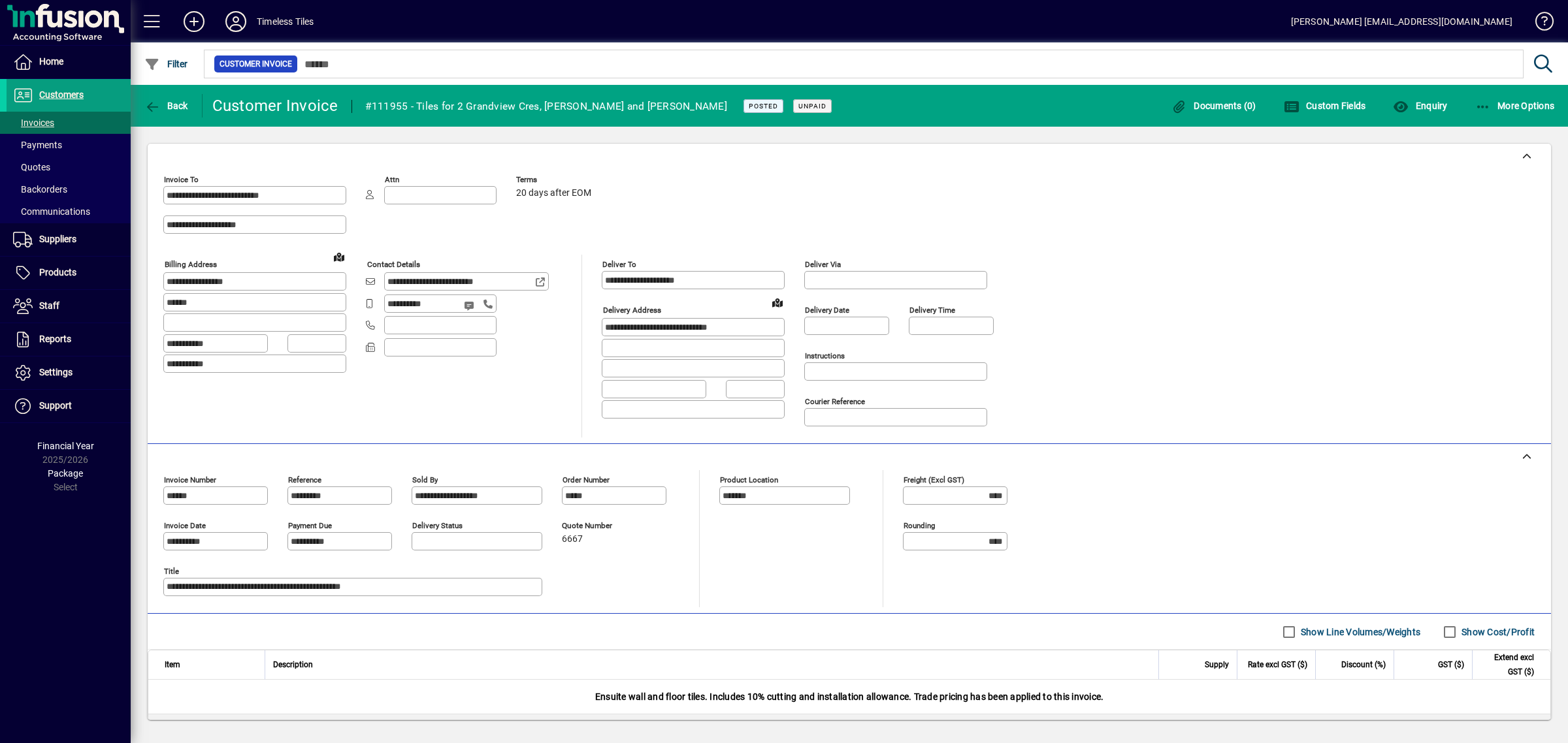
scroll to position [431, 0]
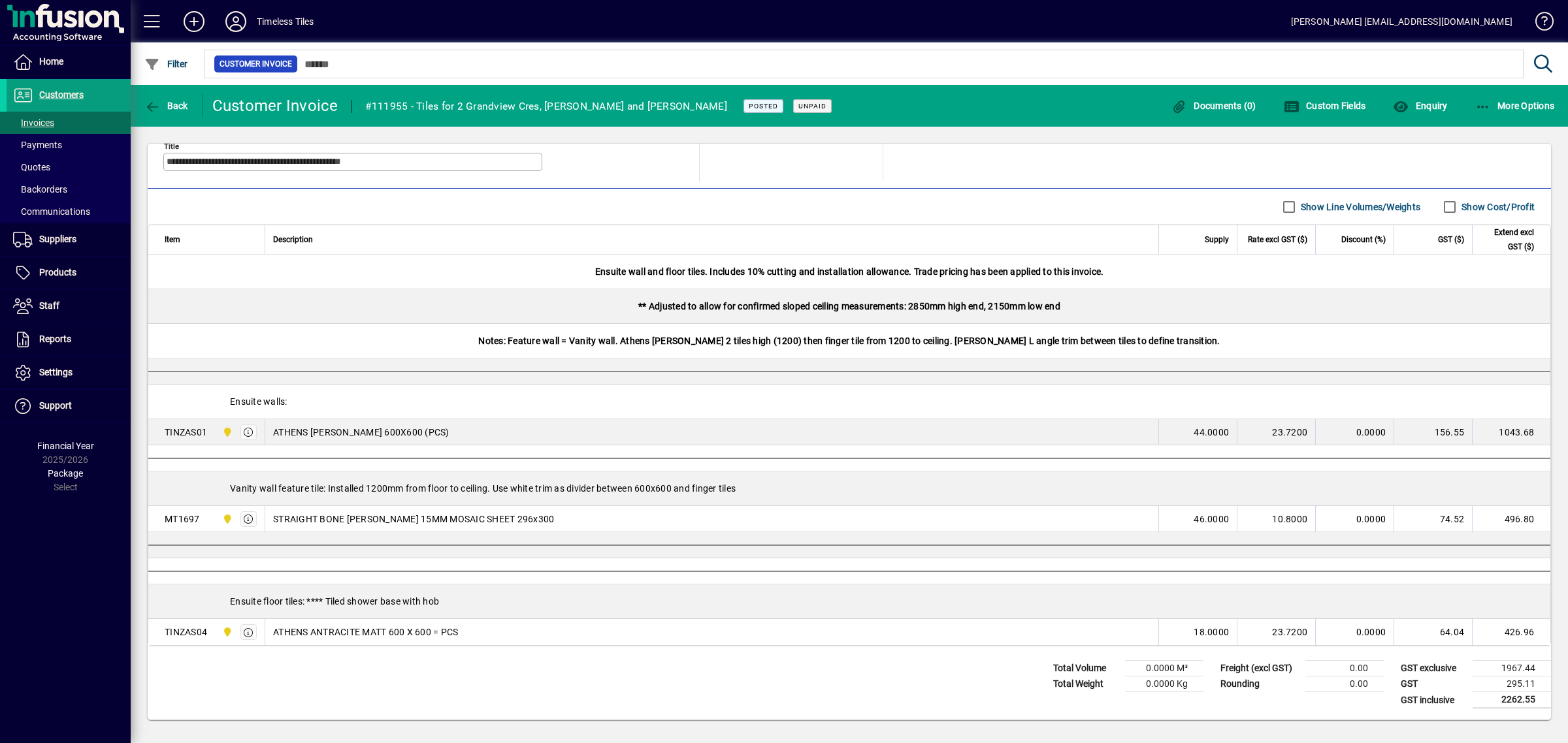
click at [1027, 325] on div "Notes: Feature wall = Vanity wall. Athens [PERSON_NAME] 2 tiles high (1200) the…" at bounding box center [849, 341] width 1402 height 34
drag, startPoint x: 271, startPoint y: 517, endPoint x: 919, endPoint y: 518, distance: 648.0
click at [919, 518] on td "STRAIGHT BONE [PERSON_NAME] 15MM MOSAIC SHEET 296x300" at bounding box center [712, 518] width 894 height 26
click at [919, 518] on div "STRAIGHT BONE [PERSON_NAME] 15MM MOSAIC SHEET 296x300" at bounding box center [712, 518] width 878 height 13
drag, startPoint x: 1168, startPoint y: 514, endPoint x: 1249, endPoint y: 521, distance: 81.3
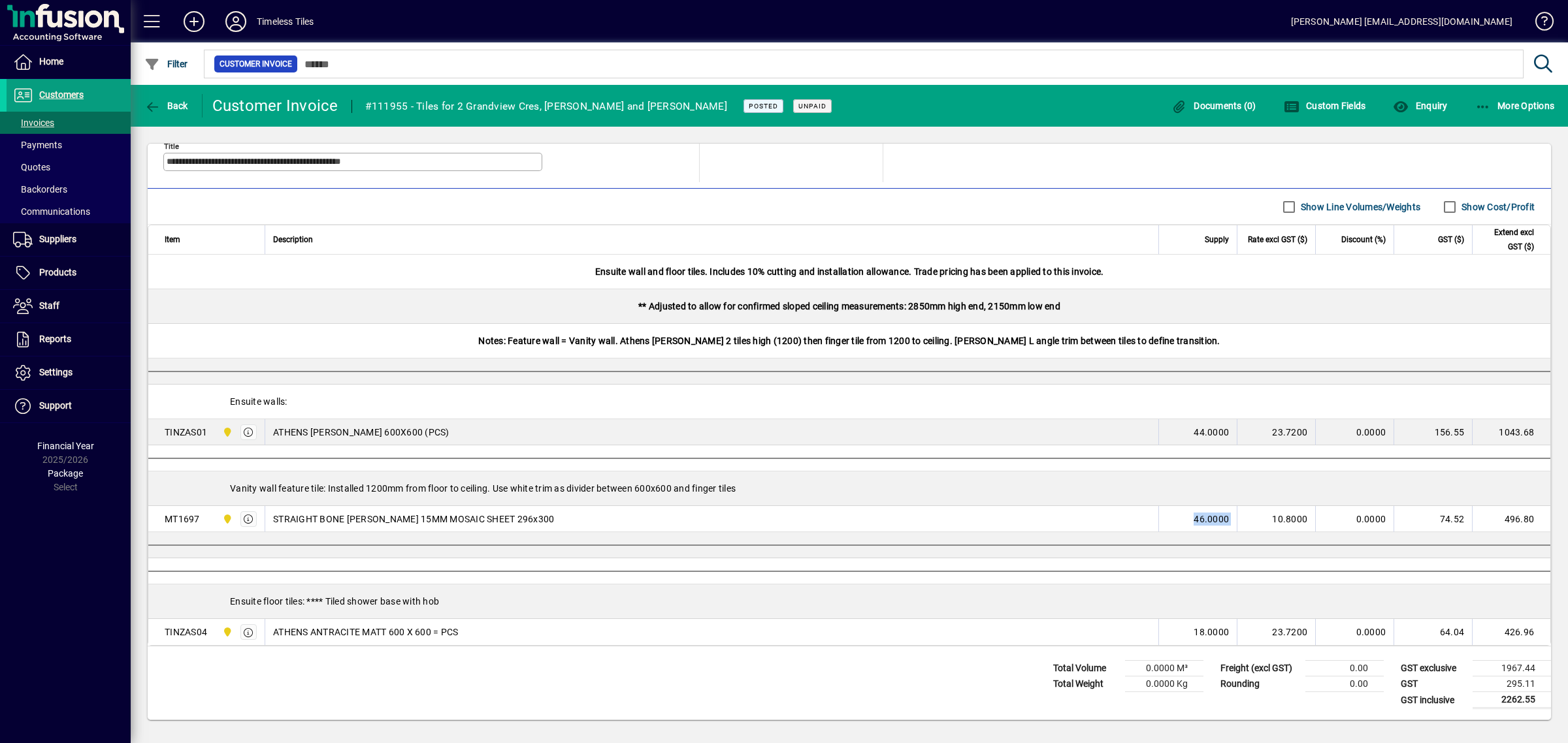
click at [1249, 521] on tr "MT1697 Dunedin STRAIGHT BONE [PERSON_NAME] 15MM MOSAIC SHEET 296x300 46.0000 10…" at bounding box center [849, 518] width 1402 height 26
click at [596, 527] on td "STRAIGHT BONE [PERSON_NAME] 15MM MOSAIC SHEET 296x300" at bounding box center [712, 518] width 894 height 26
drag, startPoint x: 276, startPoint y: 513, endPoint x: 545, endPoint y: 520, distance: 269.1
click at [545, 520] on div "STRAIGHT BONE [PERSON_NAME] 15MM MOSAIC SHEET 296x300" at bounding box center [712, 518] width 878 height 13
click at [908, 175] on div "Freight (excl GST) **** Rounding ****" at bounding box center [964, 114] width 124 height 137
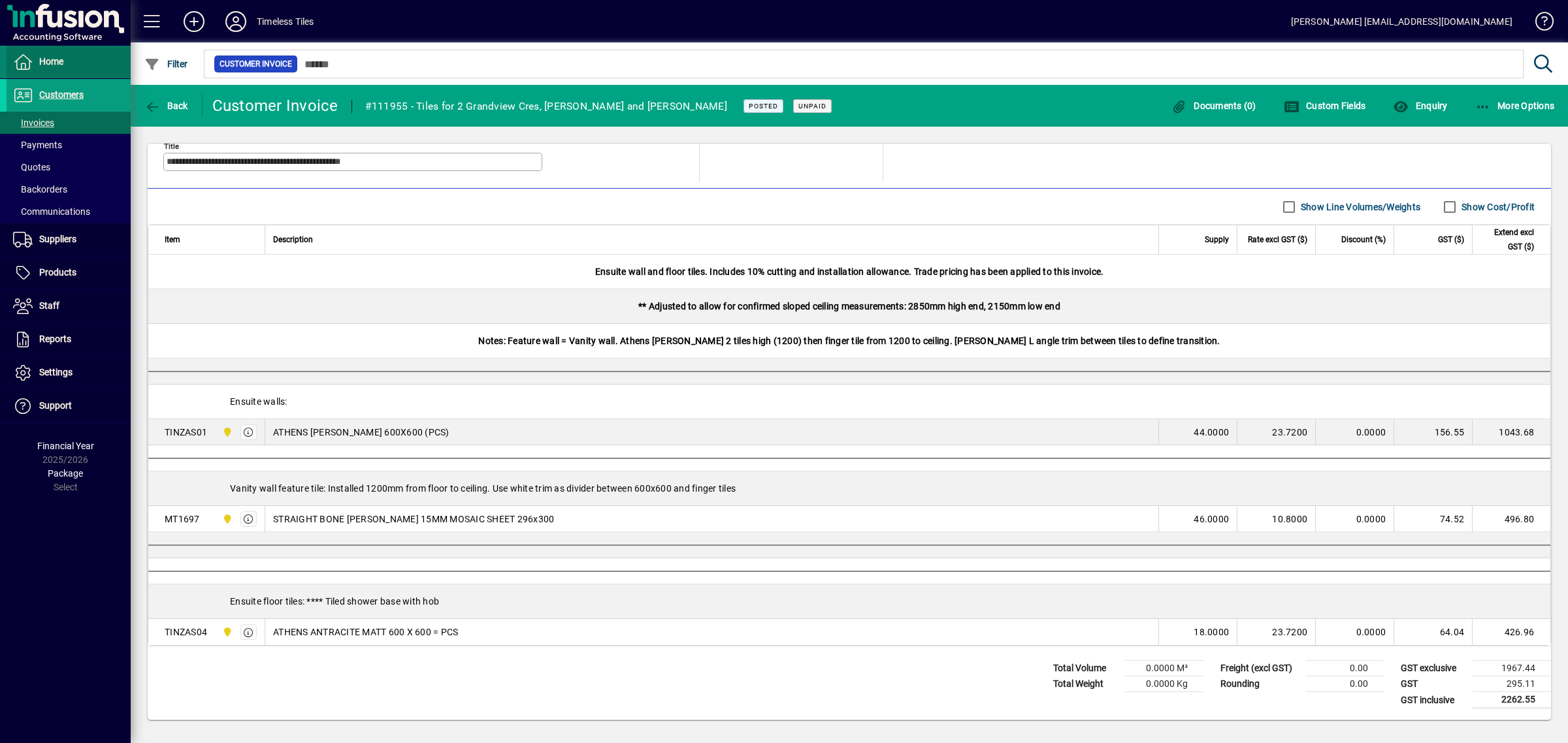
click at [68, 50] on span at bounding box center [68, 61] width 124 height 32
